Goal: Contribute content: Contribute content

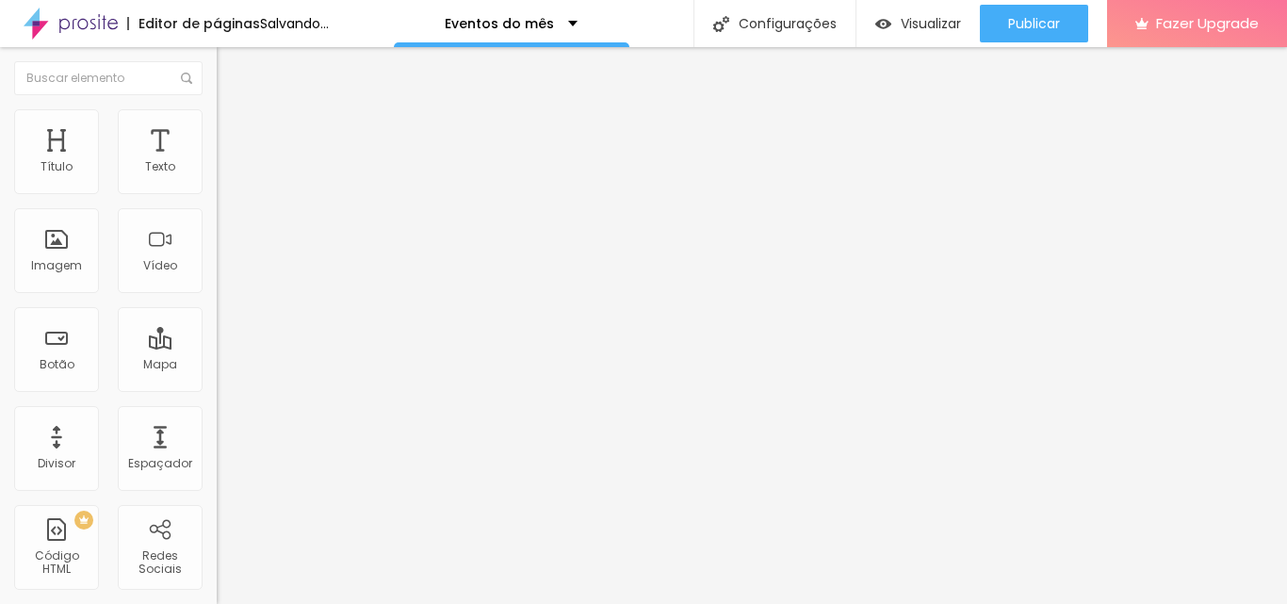
click at [217, 162] on span "Adicionar imagem" at bounding box center [278, 154] width 122 height 16
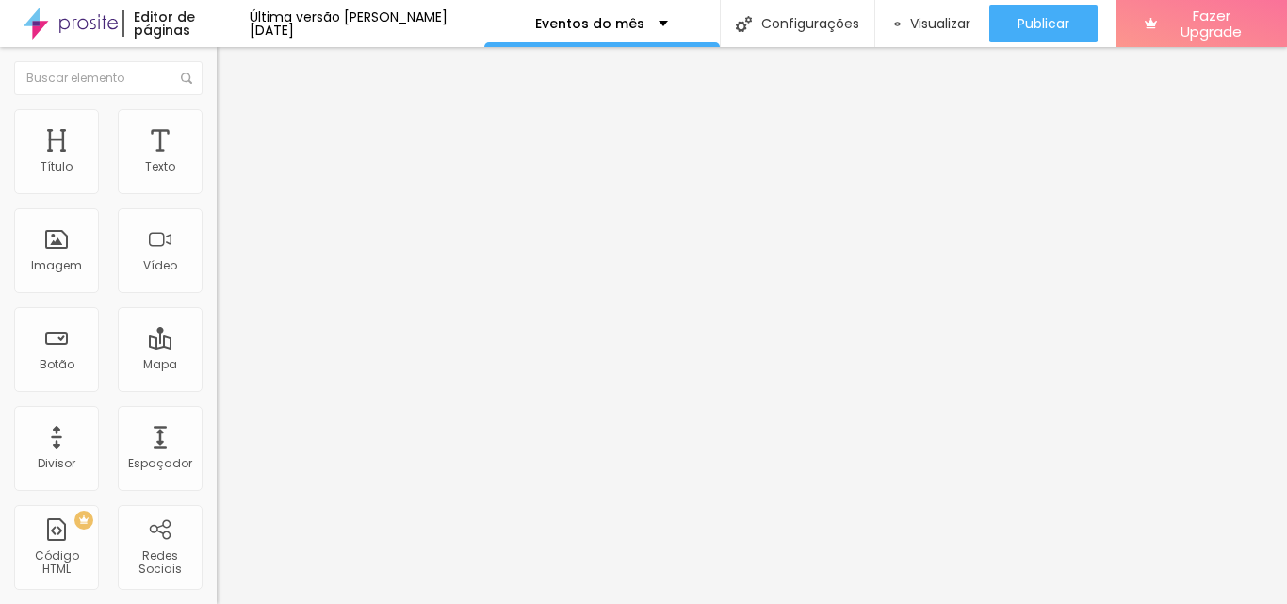
click at [217, 386] on input "https://" at bounding box center [330, 376] width 226 height 19
type input "h"
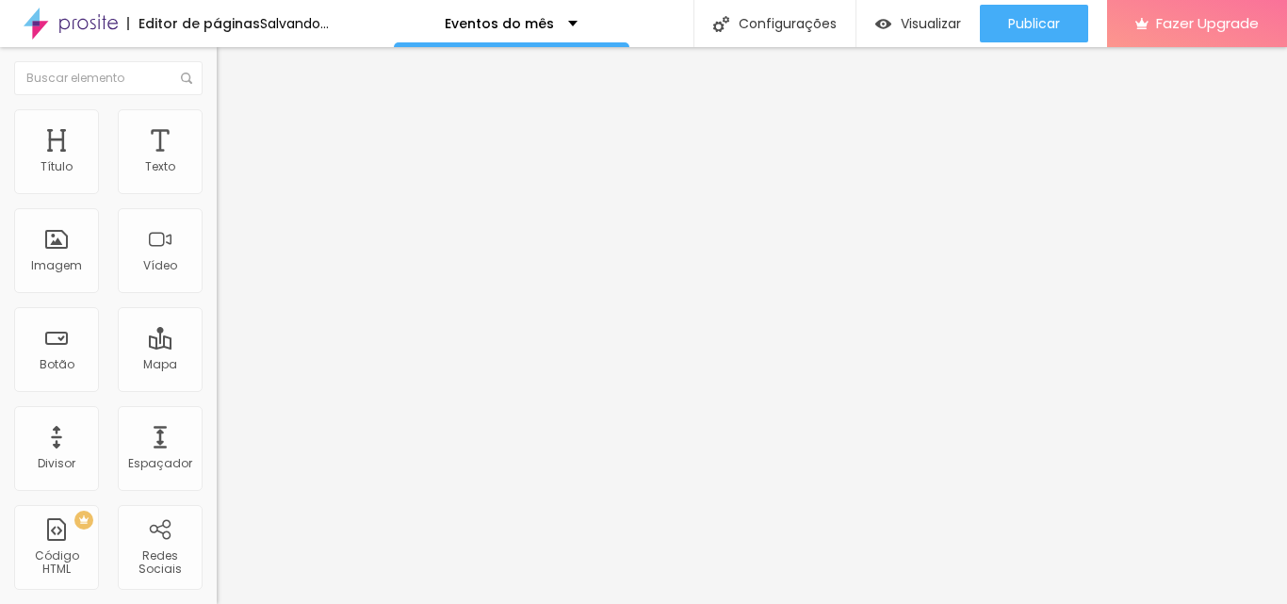
paste input "[URL][DOMAIN_NAME][PERSON_NAME]"
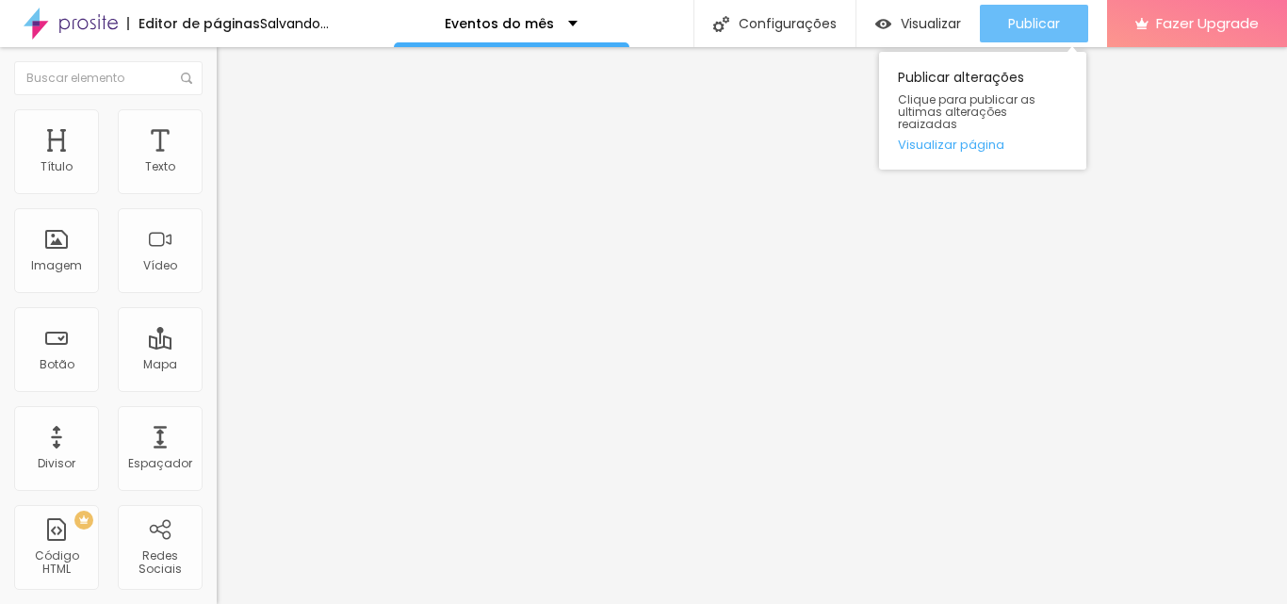
type input "[URL][DOMAIN_NAME][PERSON_NAME]"
click at [1028, 18] on span "Publicar" at bounding box center [1034, 23] width 52 height 15
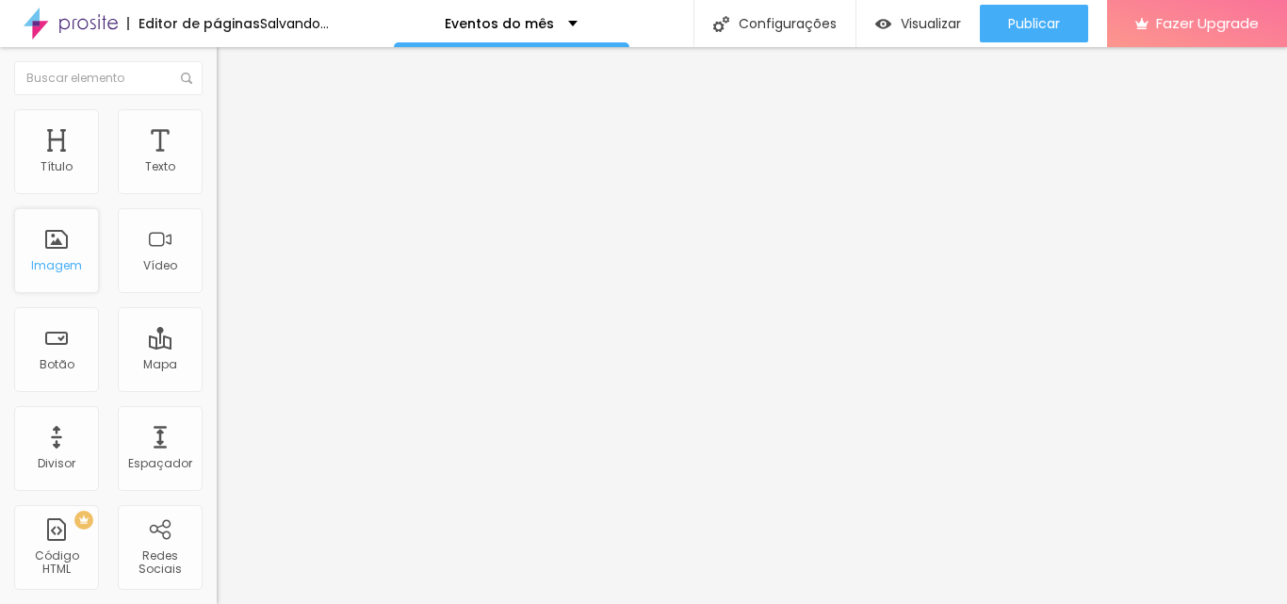
click at [57, 249] on div "Imagem" at bounding box center [56, 250] width 85 height 85
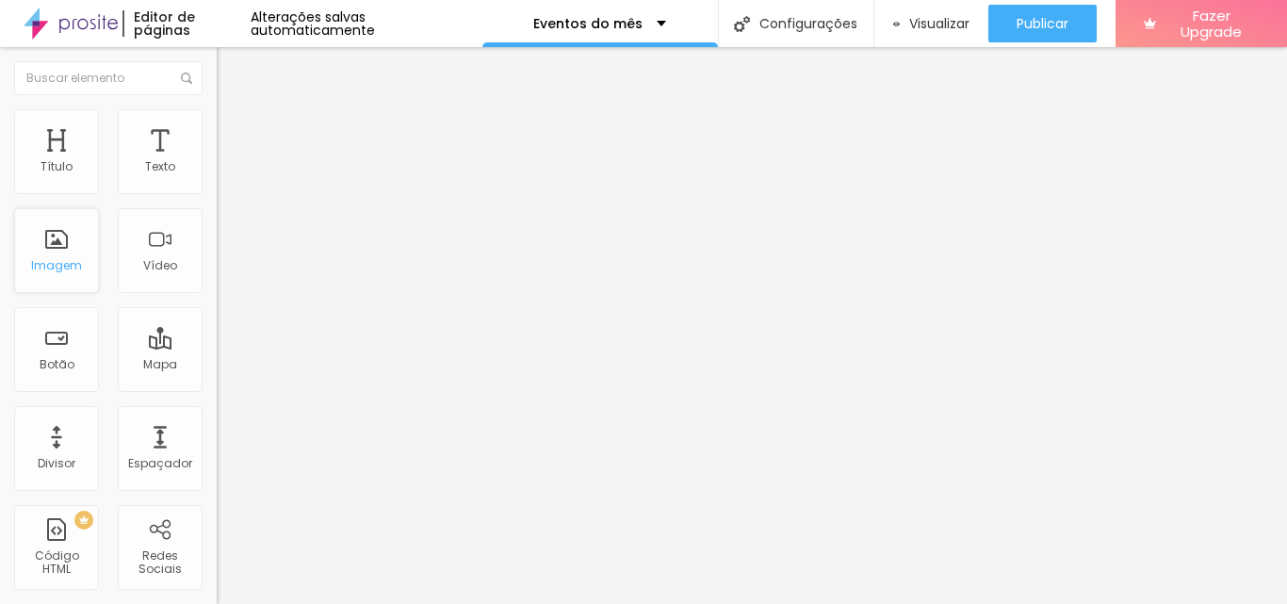
click at [66, 251] on div "Imagem" at bounding box center [56, 250] width 85 height 85
click at [217, 160] on div "Adicionar imagem" at bounding box center [325, 153] width 217 height 13
click at [217, 162] on span "Adicionar imagem" at bounding box center [278, 154] width 122 height 16
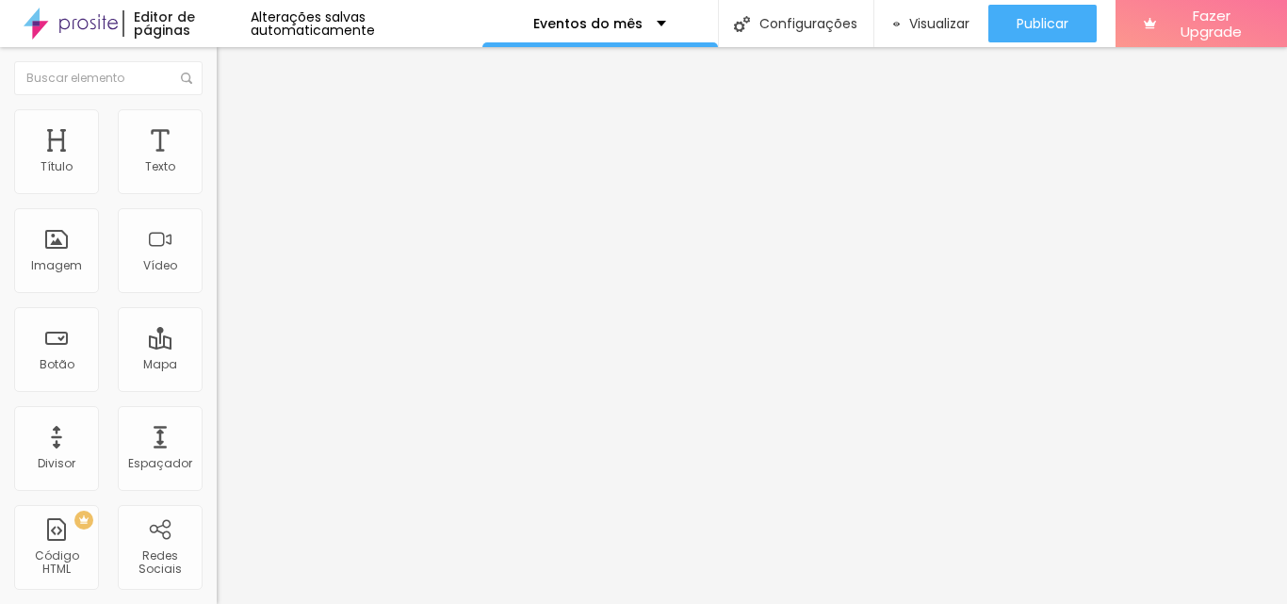
click at [217, 386] on input "https://" at bounding box center [330, 376] width 226 height 19
type input "h"
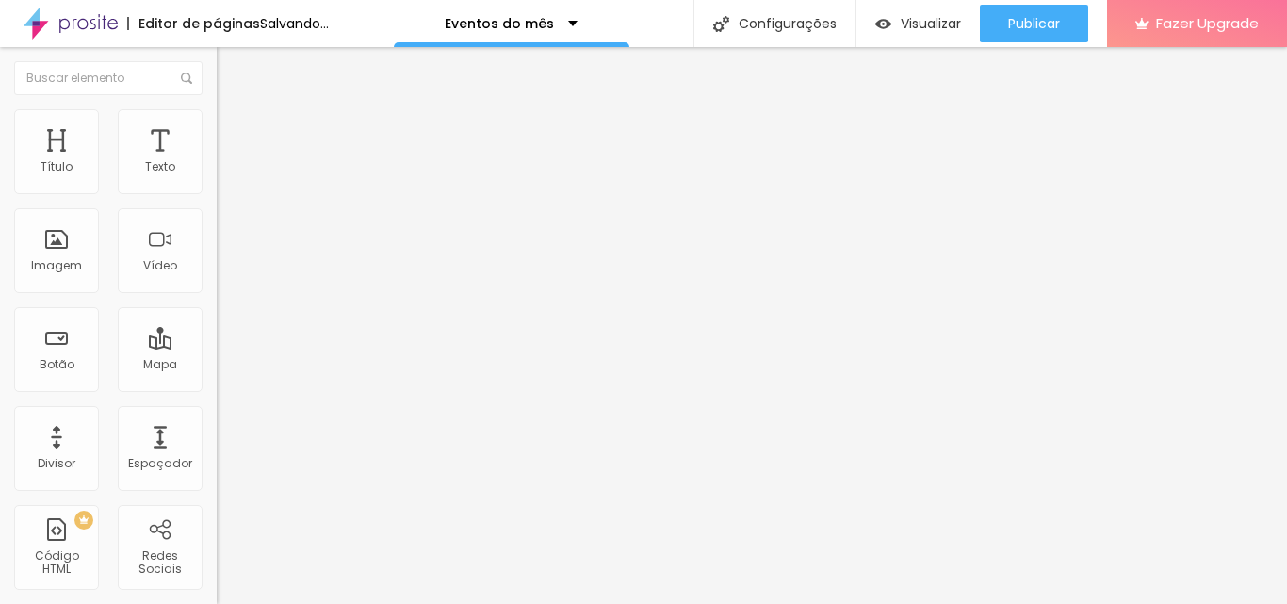
paste input "[URL][DOMAIN_NAME]"
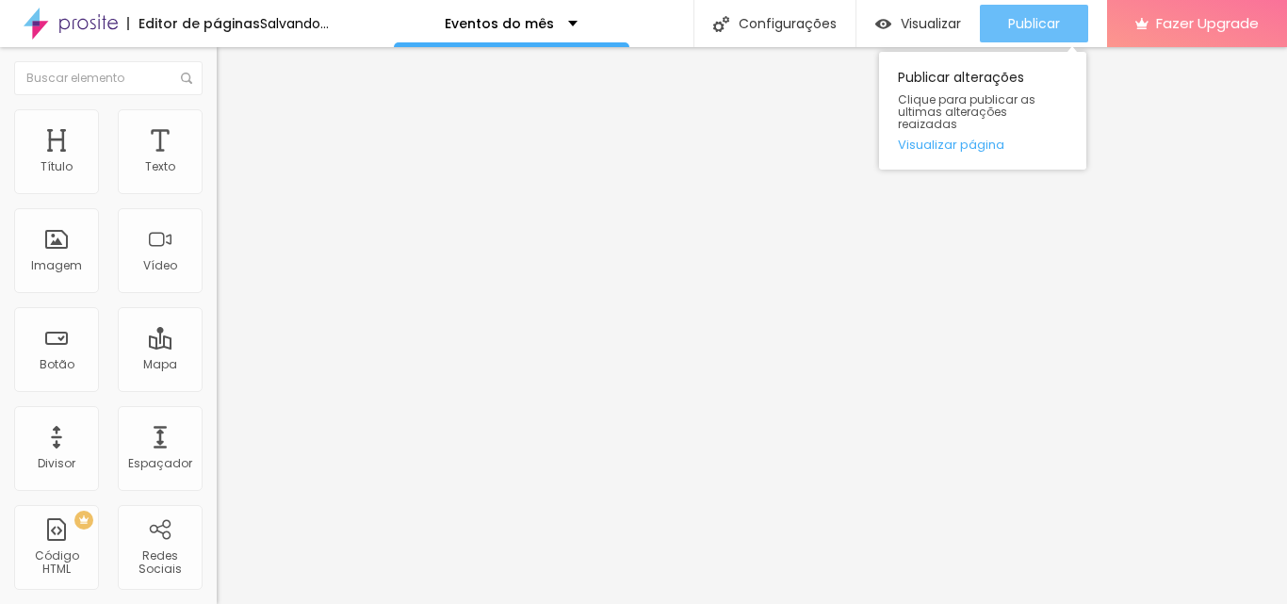
type input "[URL][DOMAIN_NAME]"
click at [1040, 17] on span "Publicar" at bounding box center [1034, 23] width 52 height 15
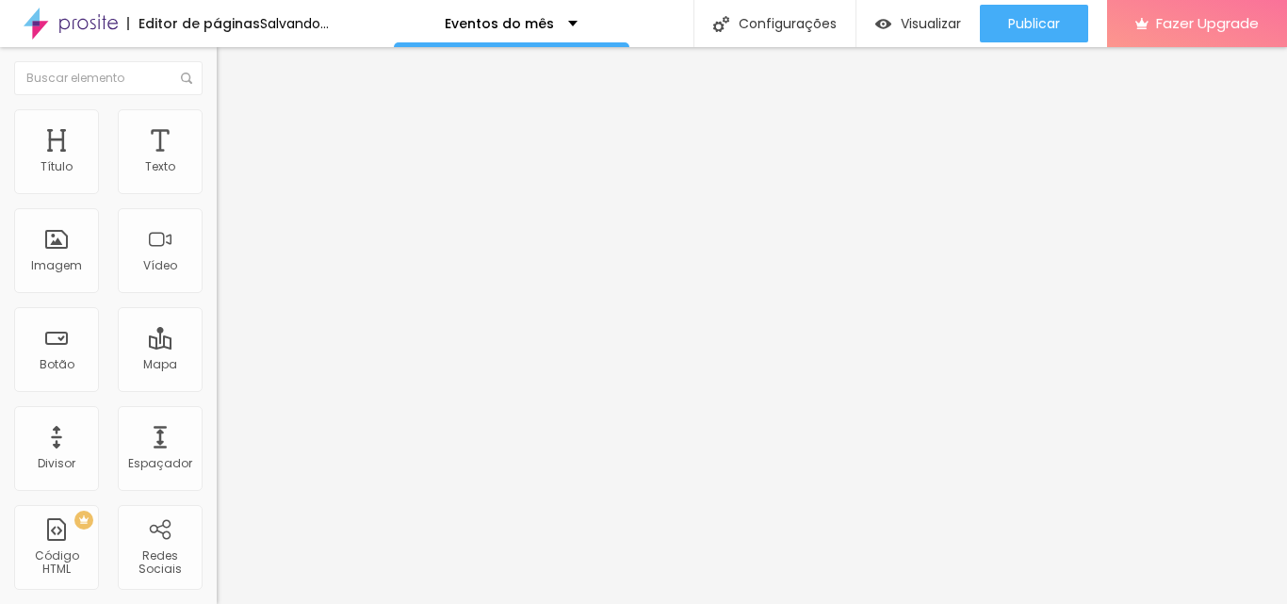
click at [217, 162] on span "Adicionar imagem" at bounding box center [278, 154] width 122 height 16
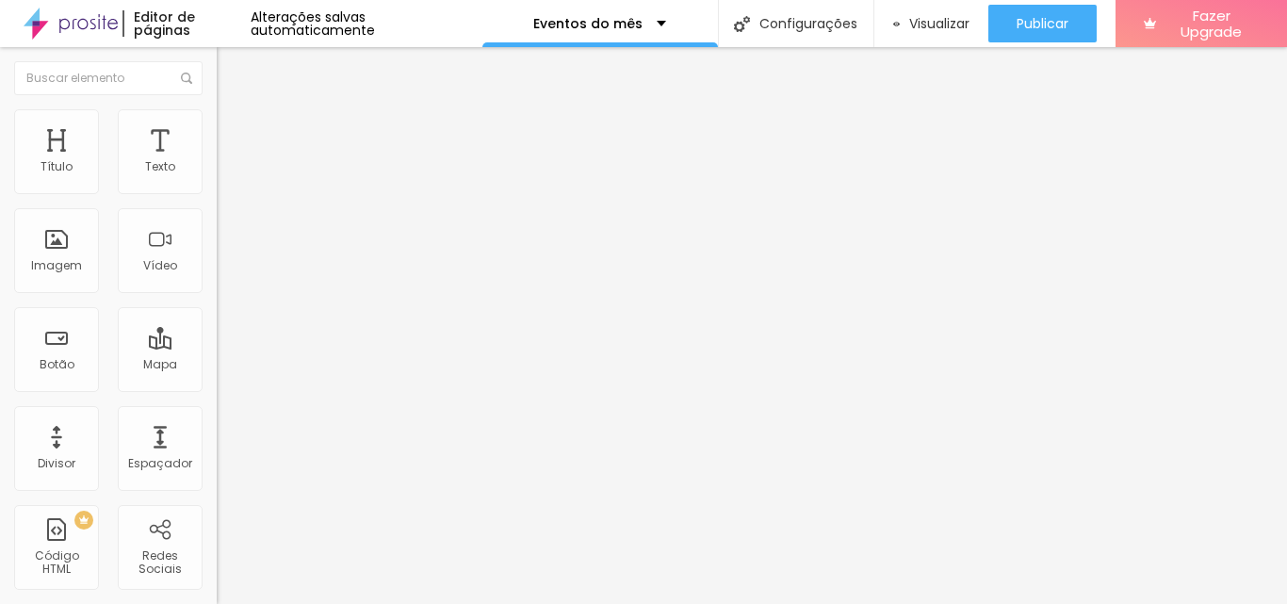
click at [217, 386] on input "https://" at bounding box center [330, 376] width 226 height 19
type input "h"
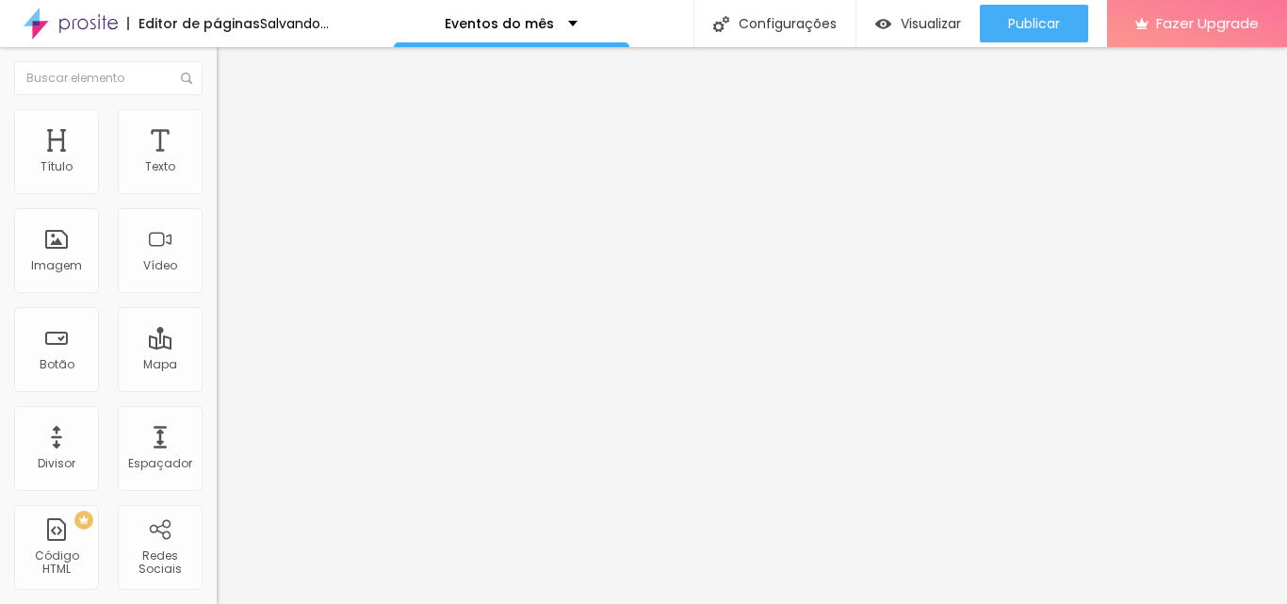
paste input "[URL][DOMAIN_NAME]"
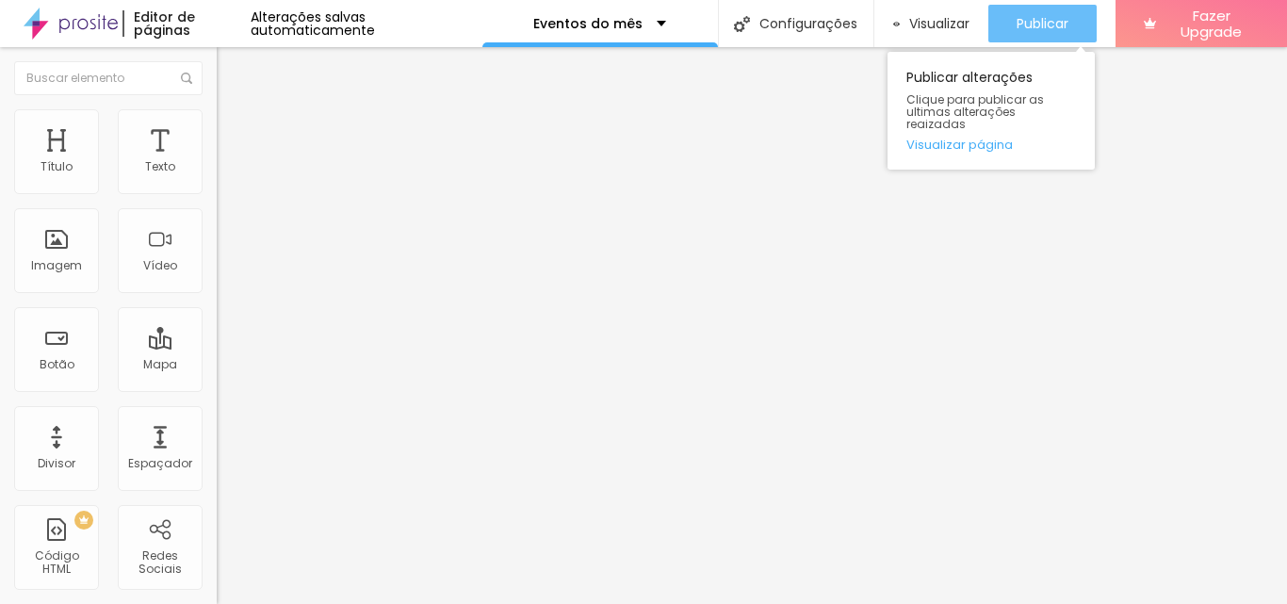
type input "[URL][DOMAIN_NAME]"
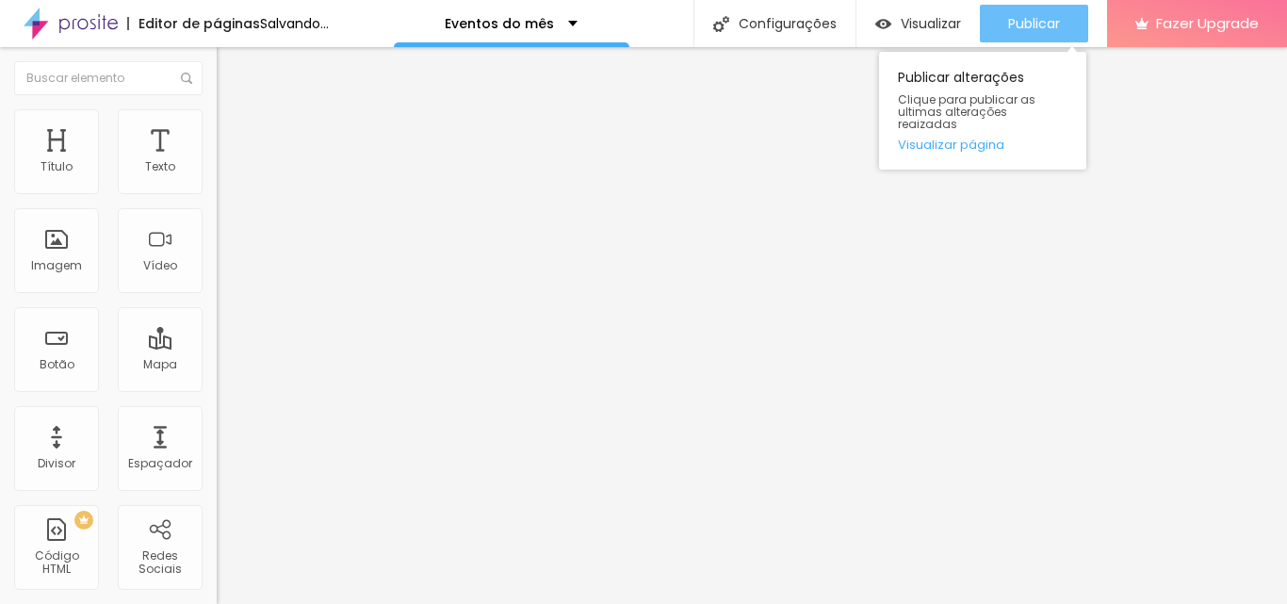
scroll to position [0, 0]
click at [1049, 18] on span "Publicar" at bounding box center [1034, 23] width 52 height 15
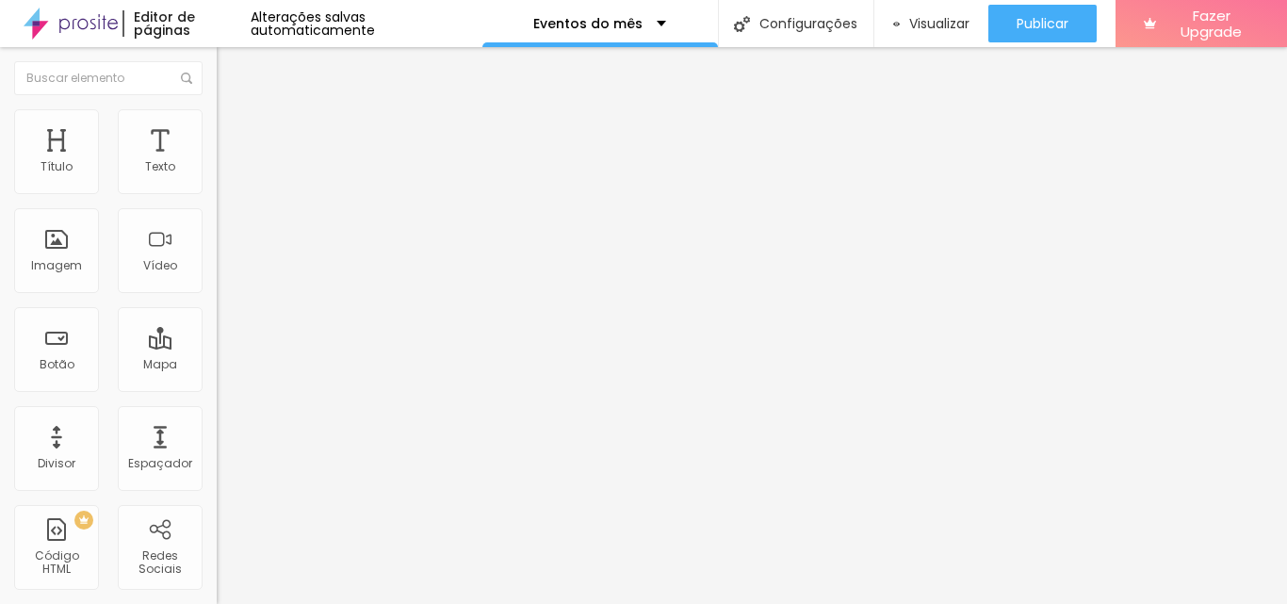
click at [231, 73] on img "button" at bounding box center [238, 68] width 15 height 15
click at [217, 162] on span "Adicionar imagem" at bounding box center [278, 154] width 122 height 16
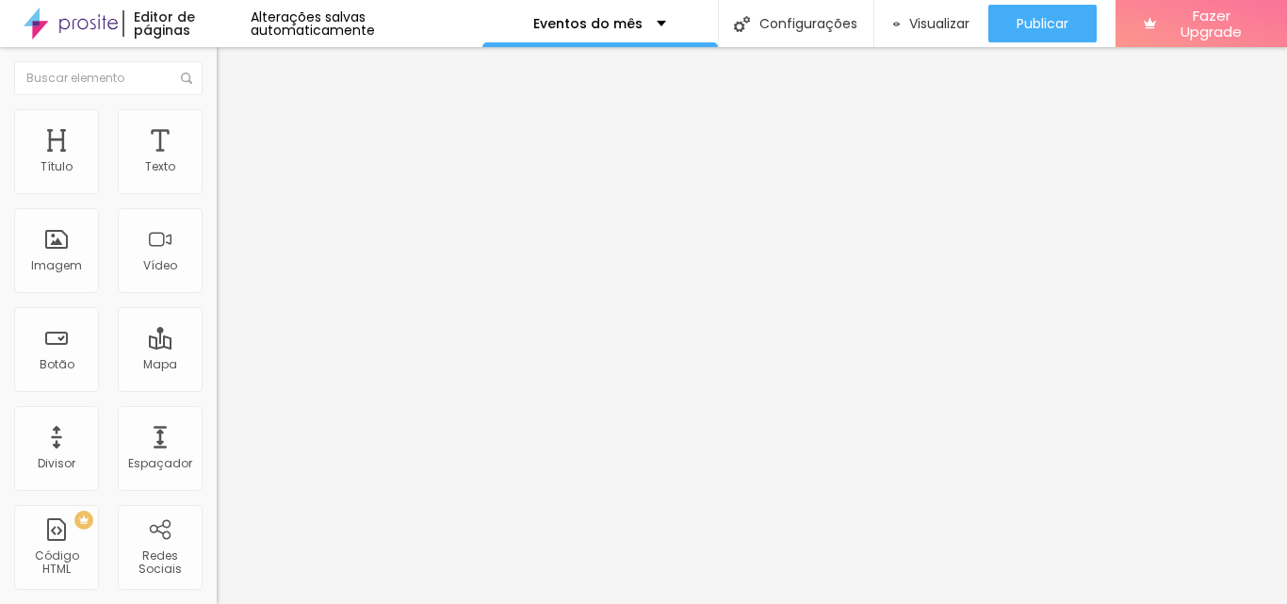
click at [217, 386] on input "https://" at bounding box center [330, 376] width 226 height 19
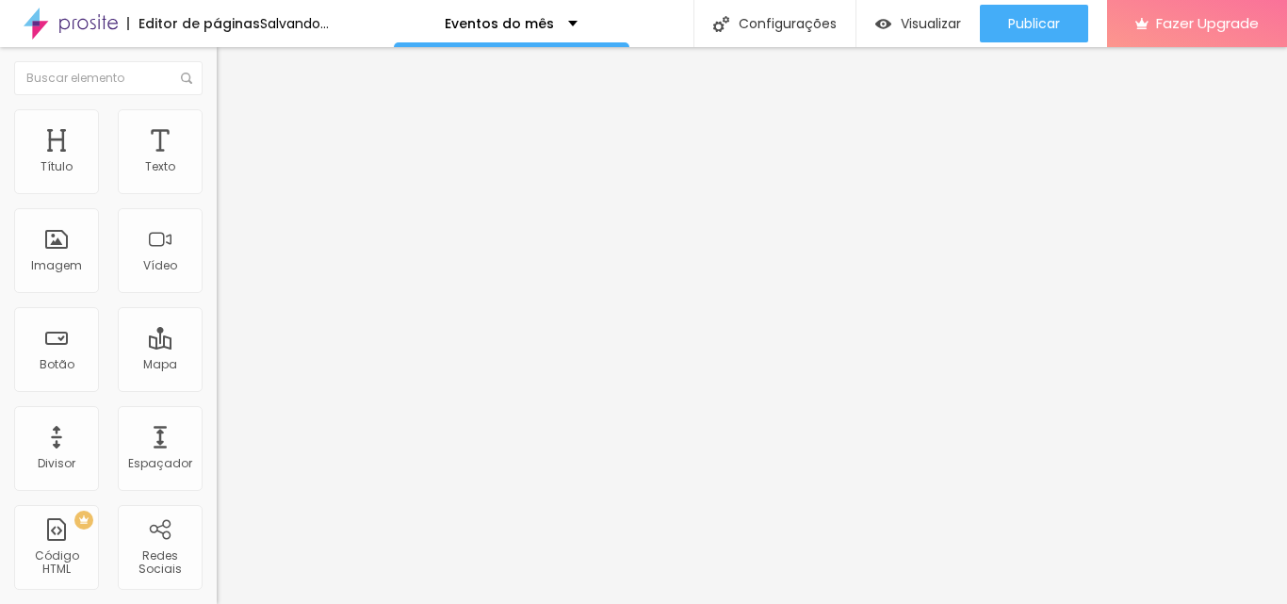
type input "h"
paste input "[URL][DOMAIN_NAME]"
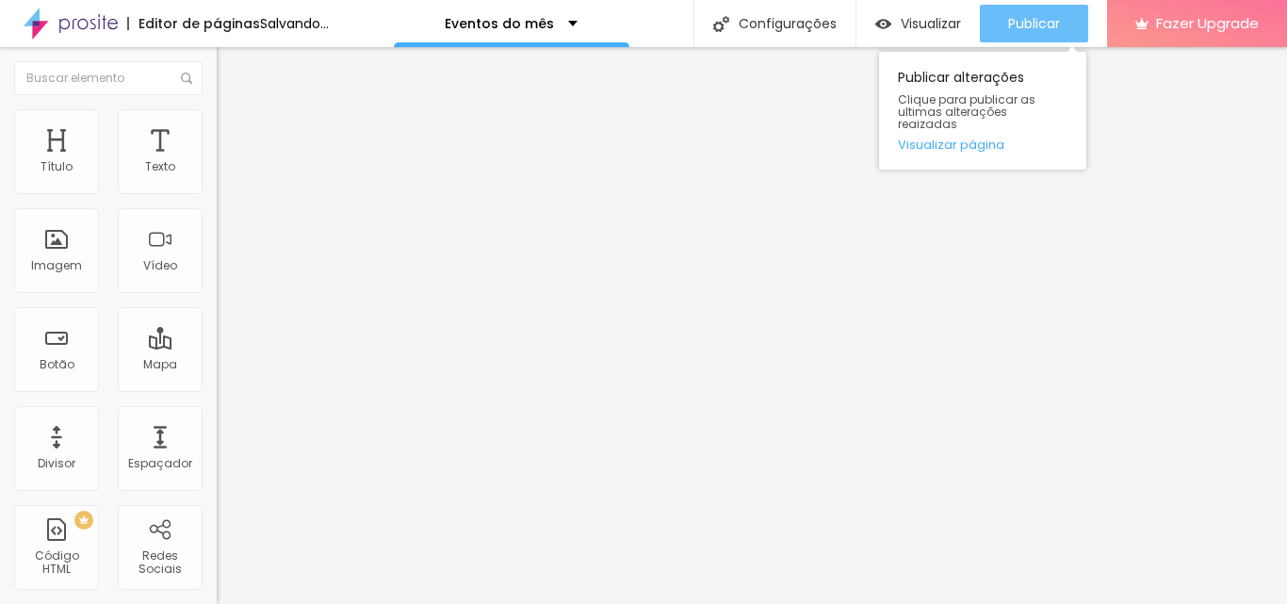
type input "[URL][DOMAIN_NAME]"
click at [1035, 18] on span "Publicar" at bounding box center [1034, 23] width 52 height 15
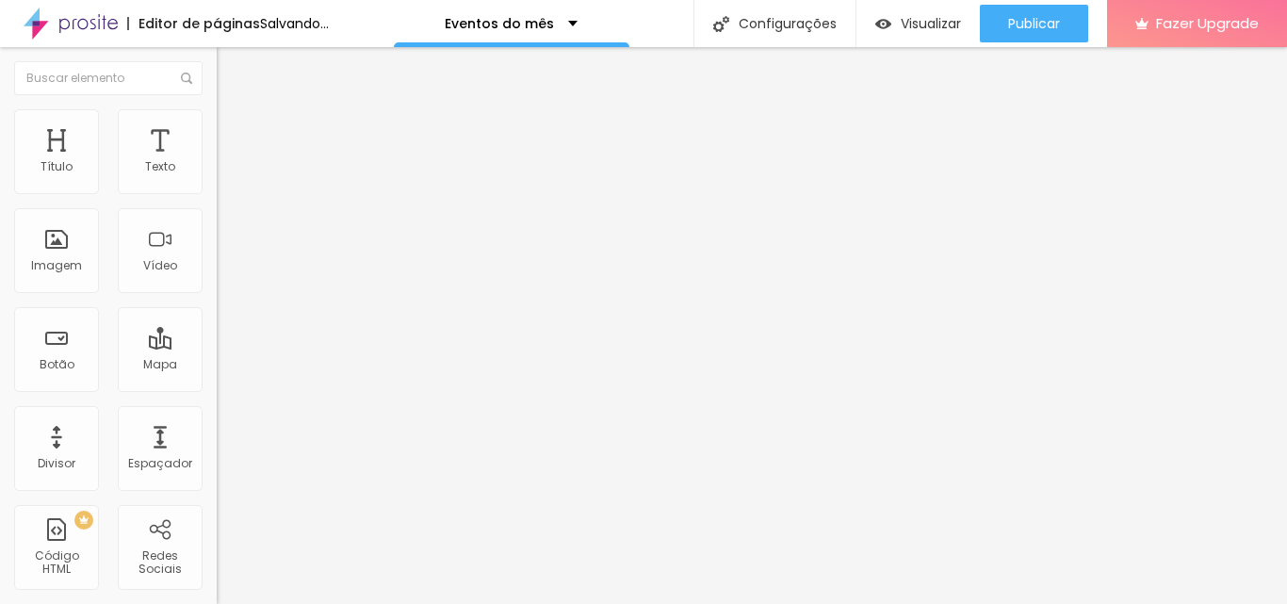
click at [217, 162] on span "Adicionar imagem" at bounding box center [278, 154] width 122 height 16
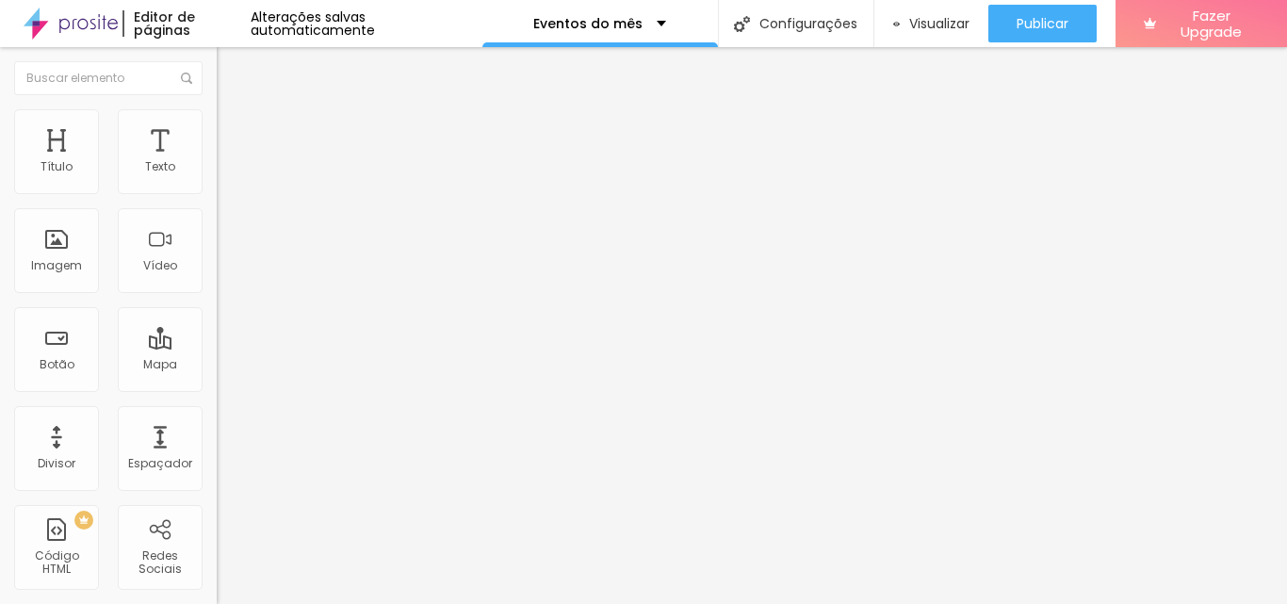
click at [217, 386] on input "https://" at bounding box center [330, 376] width 226 height 19
drag, startPoint x: 97, startPoint y: 518, endPoint x: 88, endPoint y: 519, distance: 9.5
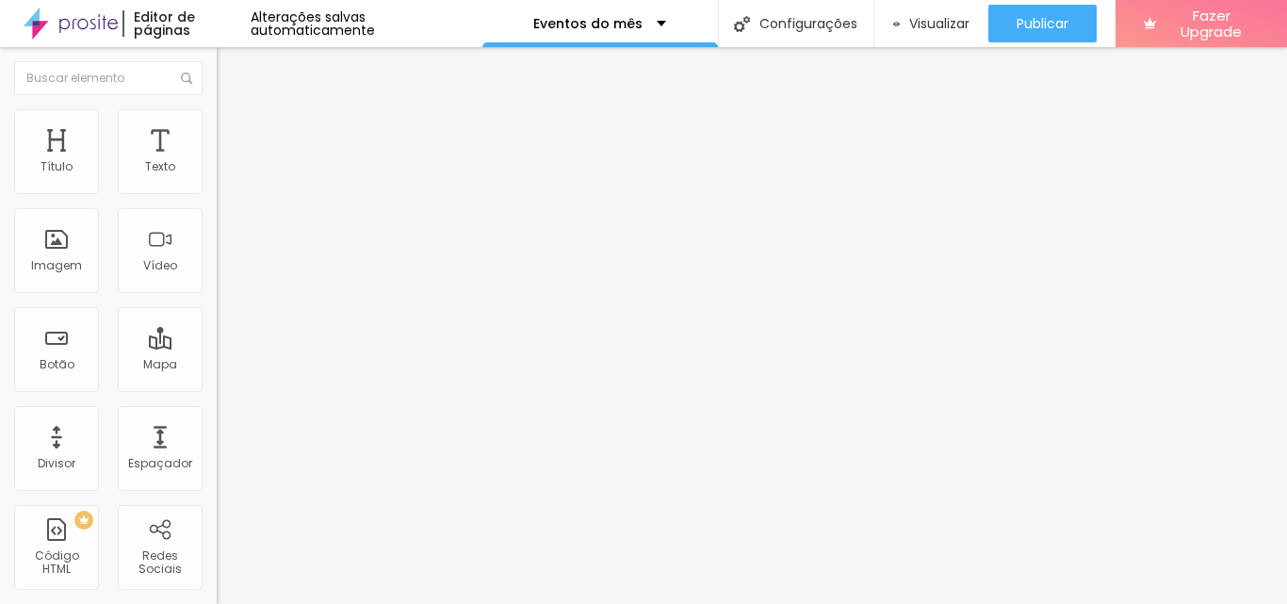
click at [217, 386] on input "https://" at bounding box center [330, 376] width 226 height 19
type input "h"
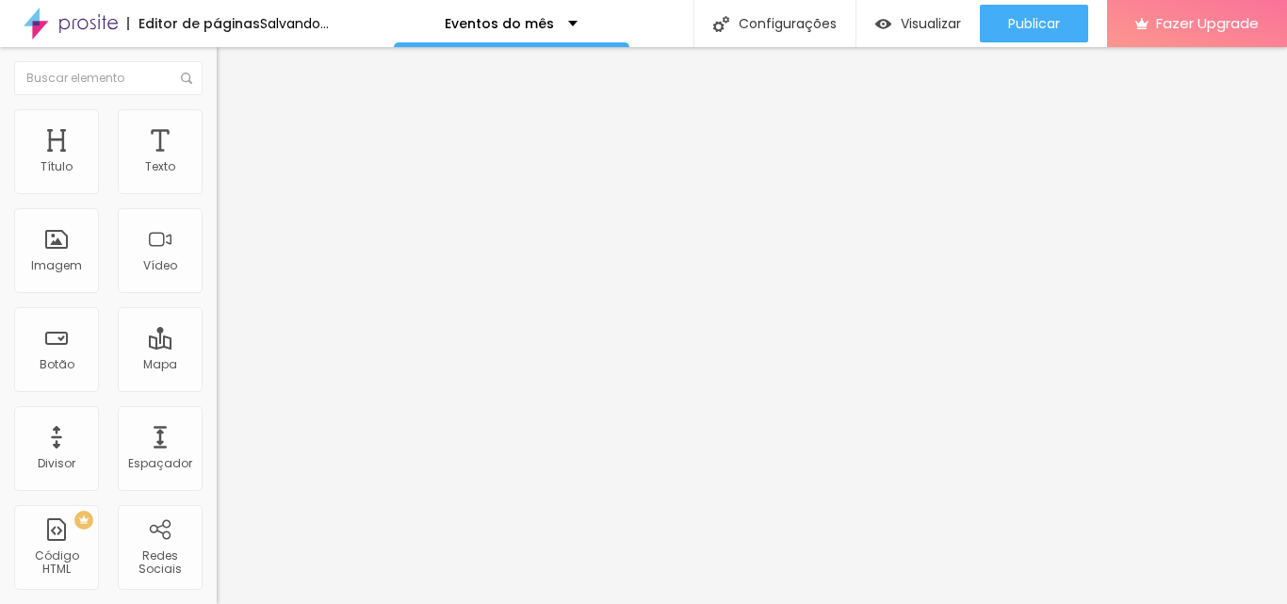
paste input "[URL][DOMAIN_NAME]"
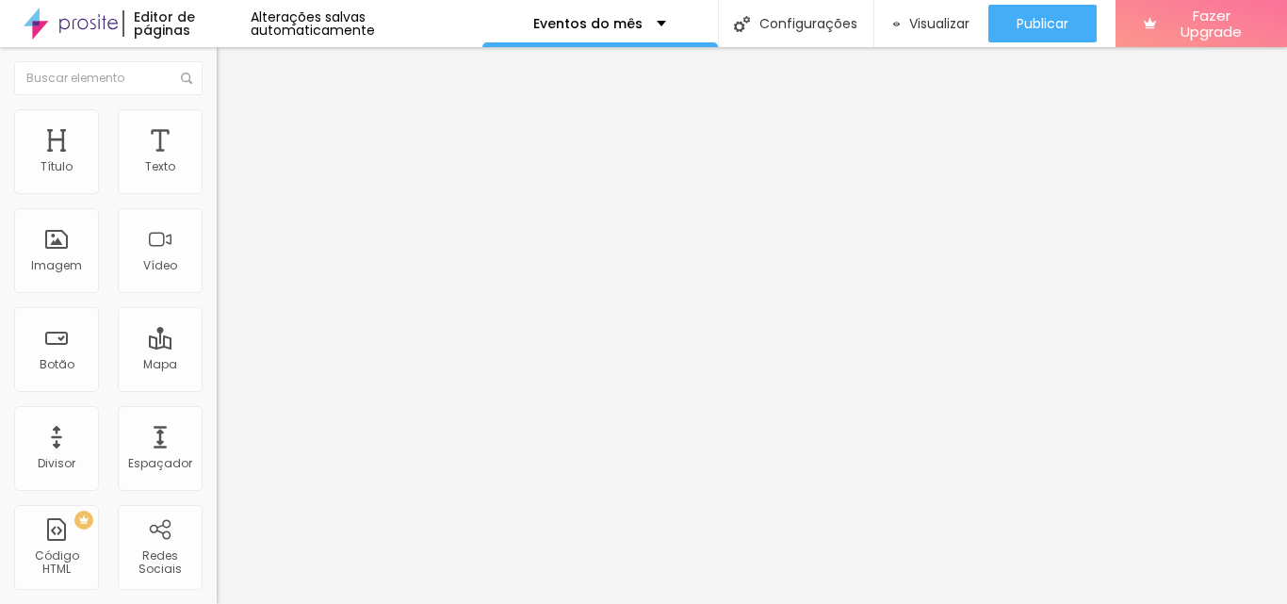
scroll to position [0, 295]
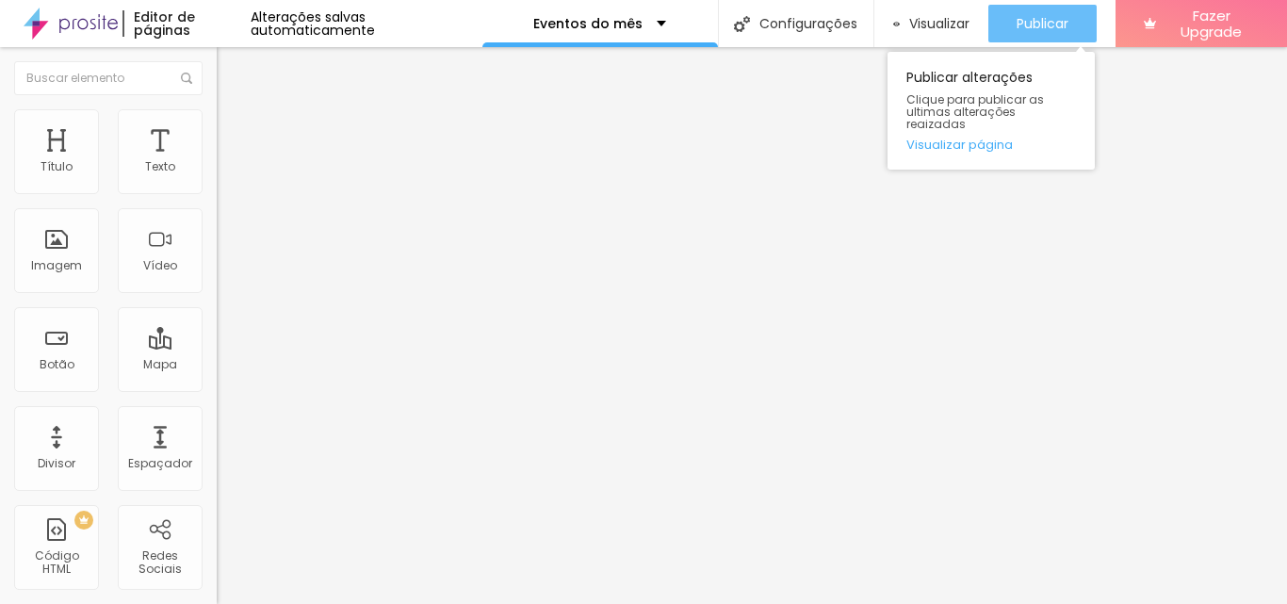
type input "[URL][DOMAIN_NAME]"
click at [1038, 17] on span "Publicar" at bounding box center [1043, 23] width 52 height 15
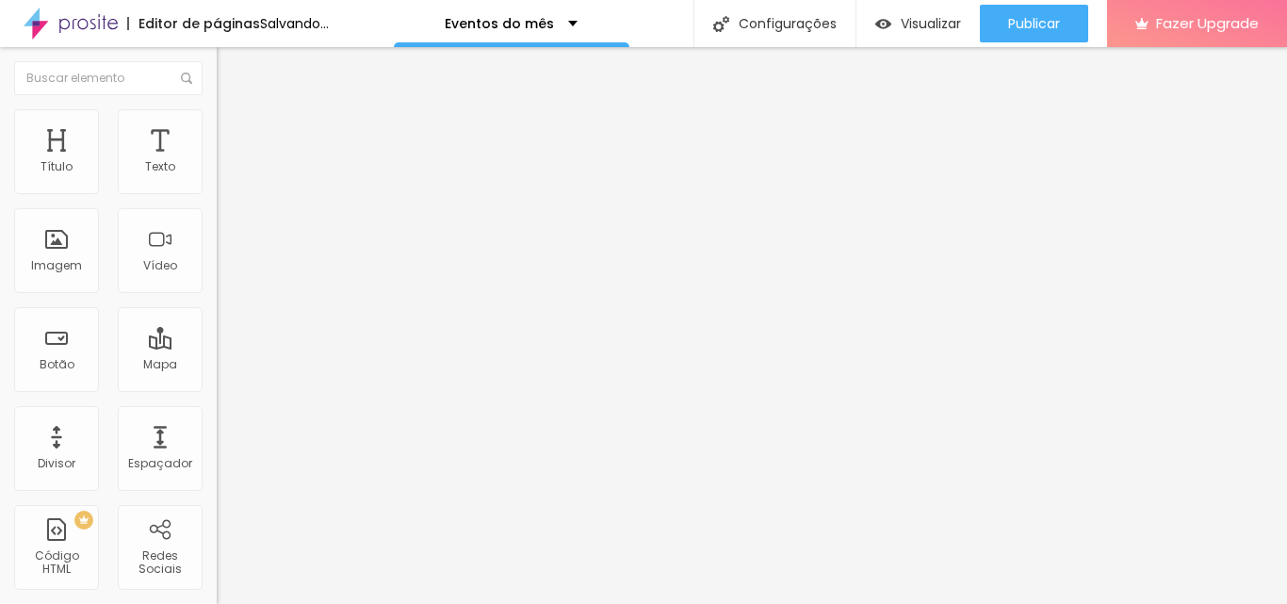
click at [217, 162] on span "Adicionar imagem" at bounding box center [278, 154] width 122 height 16
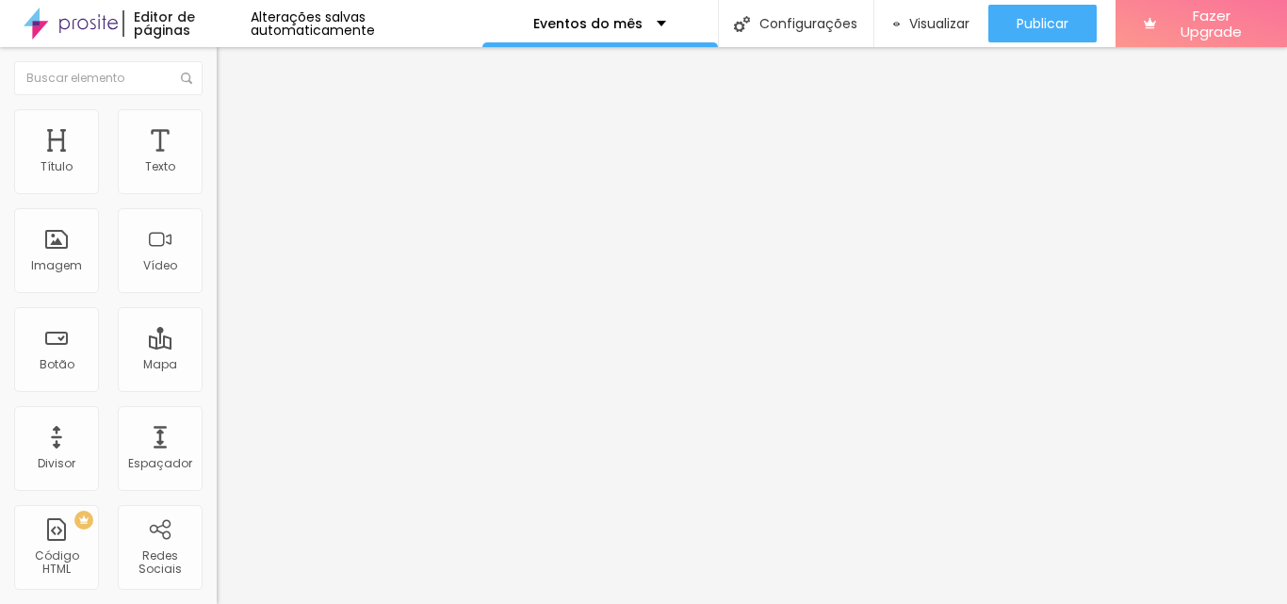
click at [217, 386] on input "https://" at bounding box center [330, 376] width 226 height 19
drag, startPoint x: 90, startPoint y: 503, endPoint x: 0, endPoint y: 493, distance: 90.1
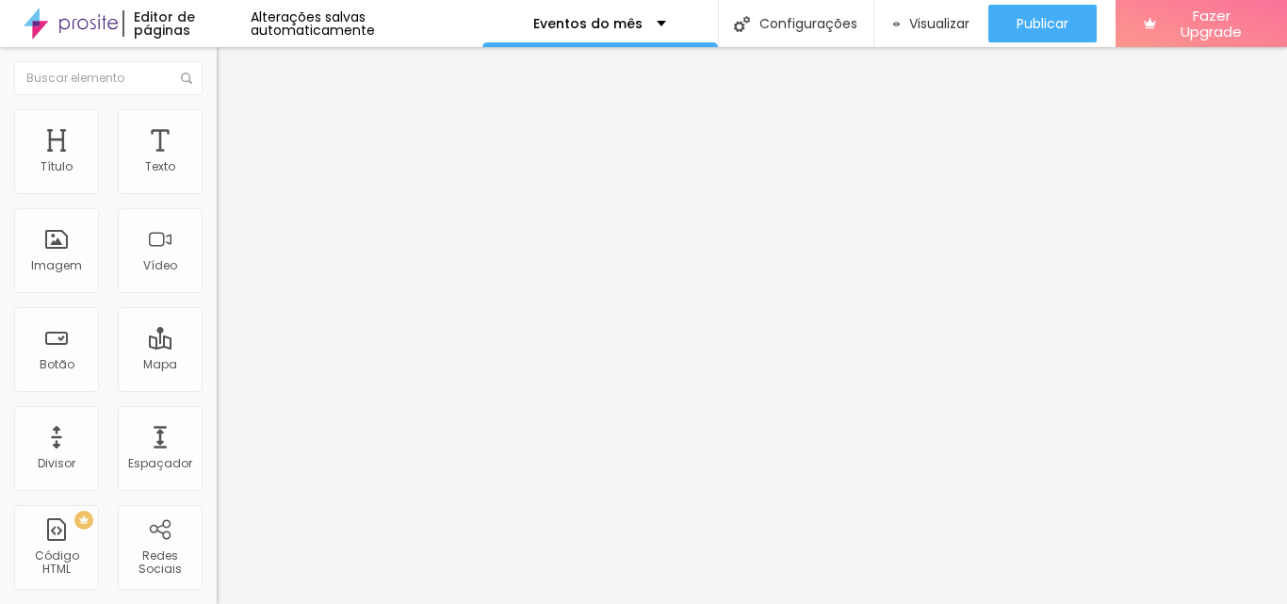
click at [217, 431] on div "Trocar imagem Descrição da imagem (Alt) Alinhamento Proporção Original Cinema 1…" at bounding box center [325, 289] width 217 height 284
paste input "[DOMAIN_NAME][URL]"
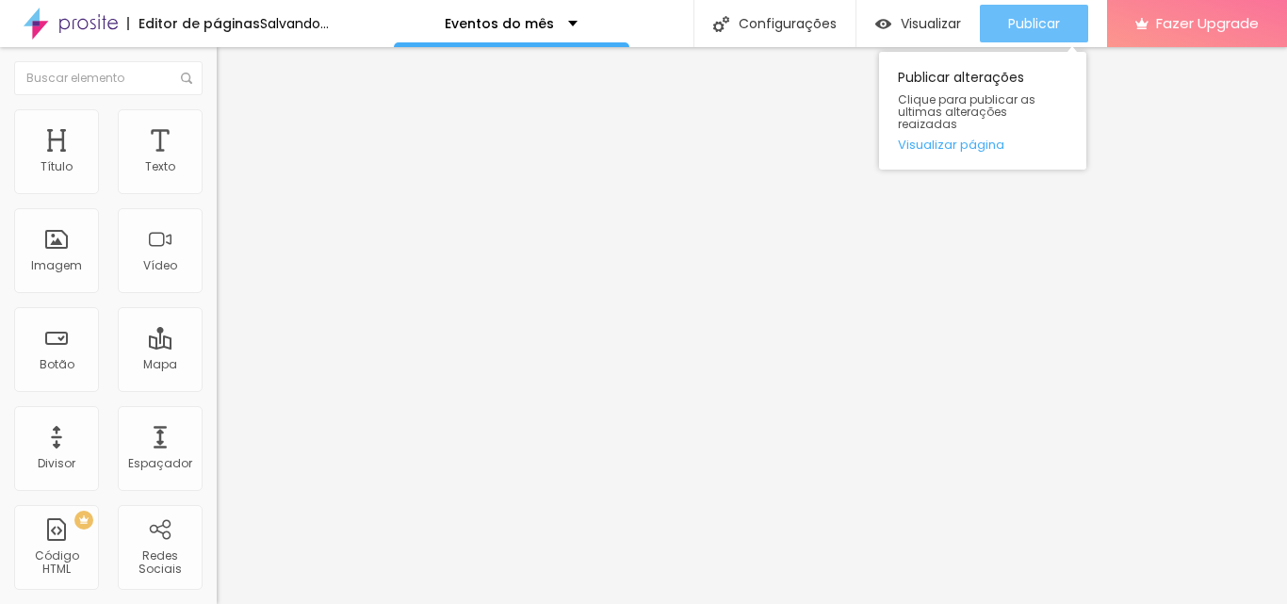
type input "[URL][DOMAIN_NAME]"
click at [1037, 18] on span "Publicar" at bounding box center [1034, 23] width 52 height 15
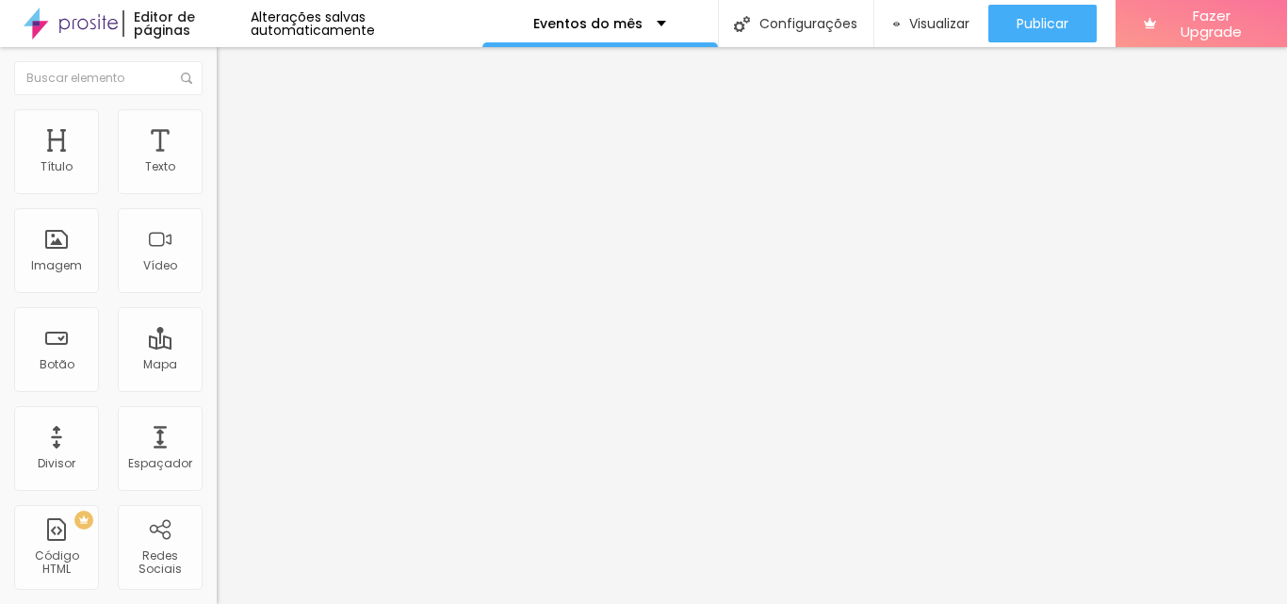
click at [231, 66] on img "button" at bounding box center [238, 68] width 15 height 15
